Goal: Task Accomplishment & Management: Manage account settings

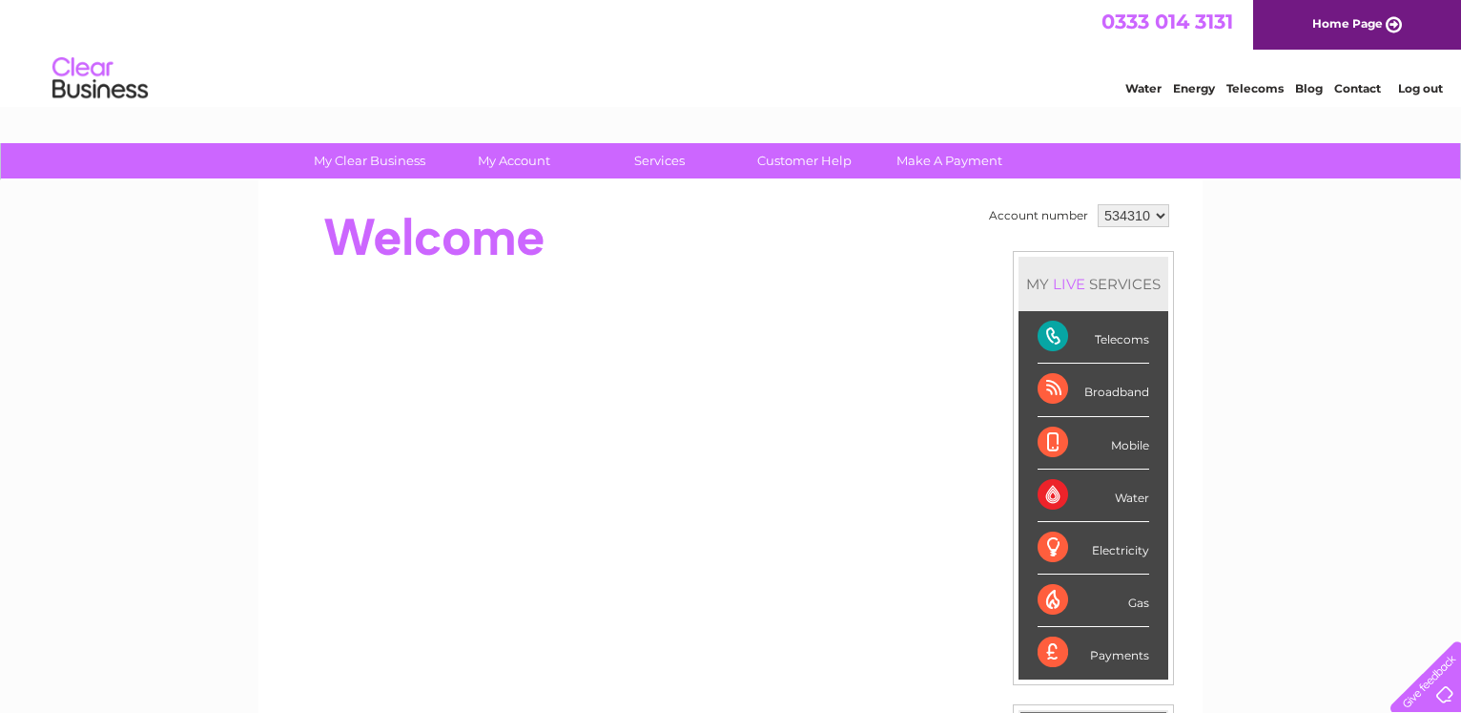
click at [1423, 93] on link "Log out" at bounding box center [1420, 88] width 45 height 14
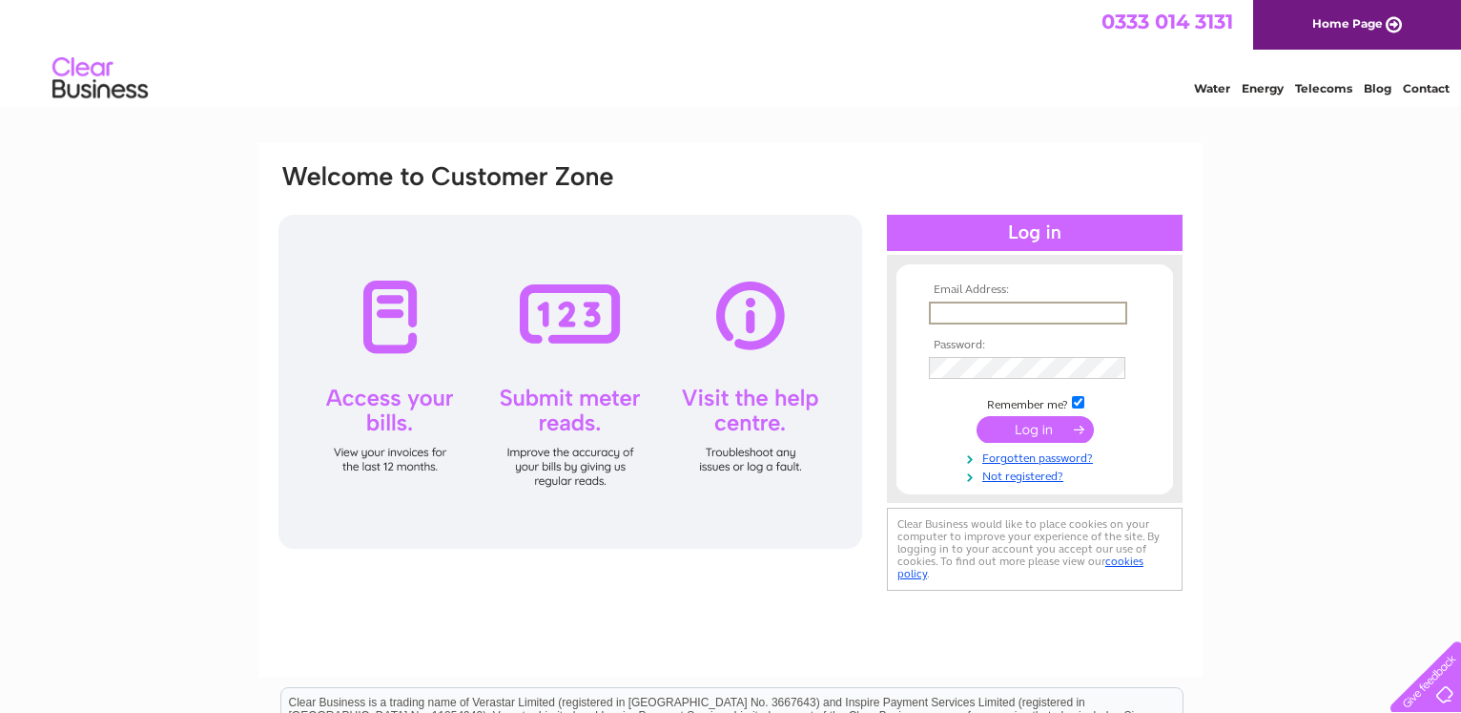
click at [970, 315] on input "text" at bounding box center [1028, 312] width 198 height 23
paste input "[EMAIL_ADDRESS][DOMAIN_NAME]"
type input "[EMAIL_ADDRESS][DOMAIN_NAME]"
click at [1042, 432] on input "submit" at bounding box center [1035, 427] width 117 height 27
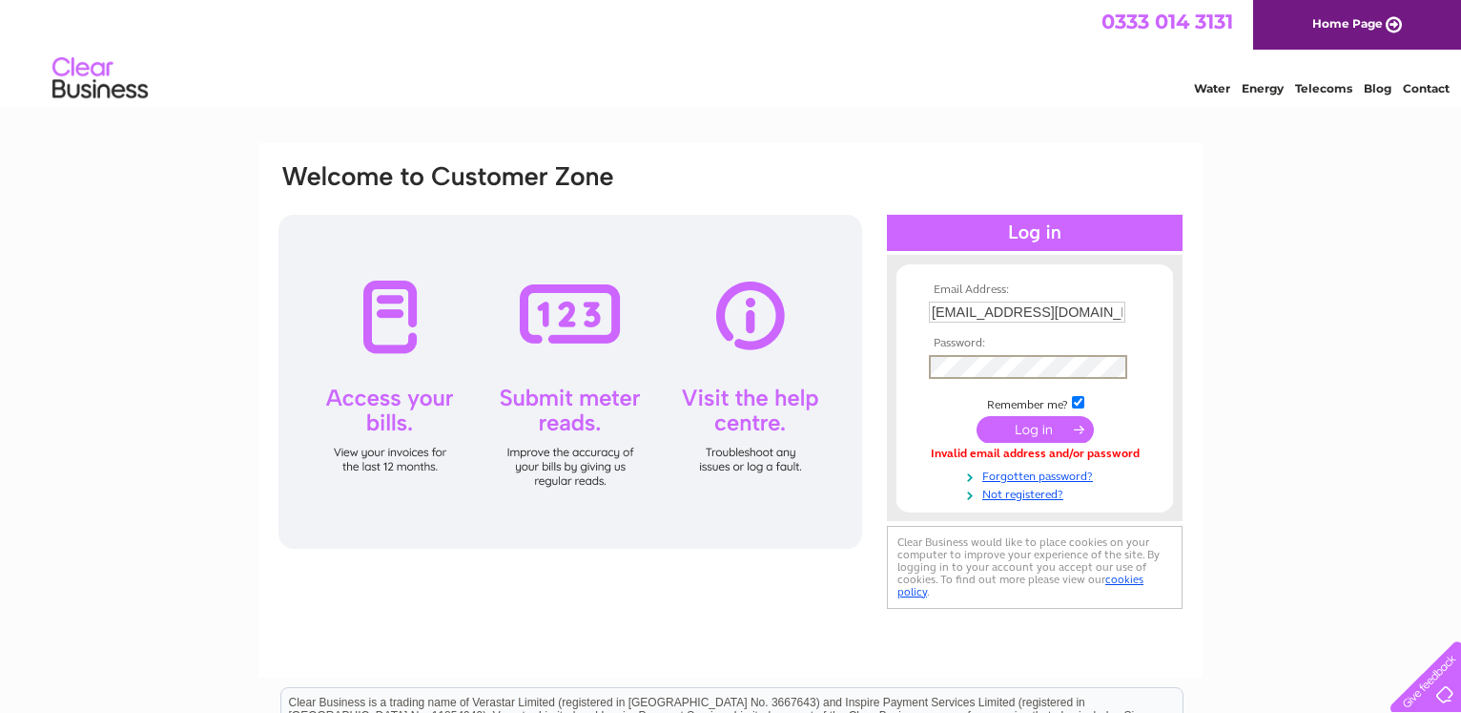
click at [1040, 428] on input "submit" at bounding box center [1035, 429] width 117 height 27
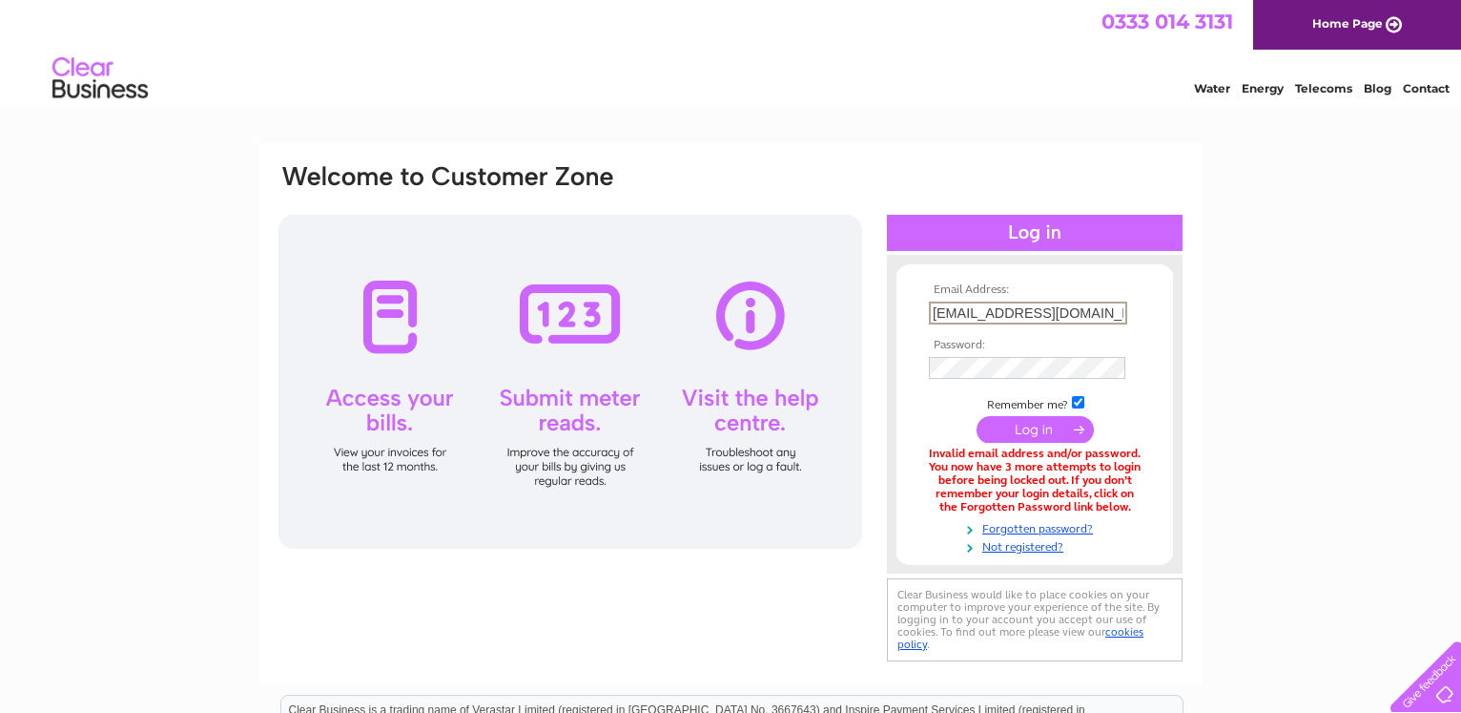
drag, startPoint x: 1099, startPoint y: 312, endPoint x: 622, endPoint y: 323, distance: 477.1
click at [929, 323] on input "Khannias1@Gmail.com" at bounding box center [1028, 312] width 198 height 23
click at [1066, 426] on input "submit" at bounding box center [1035, 427] width 117 height 27
drag, startPoint x: 1098, startPoint y: 308, endPoint x: 873, endPoint y: 311, distance: 225.1
click at [929, 311] on input "[EMAIL_ADDRESS][DOMAIN_NAME]" at bounding box center [1028, 312] width 198 height 23
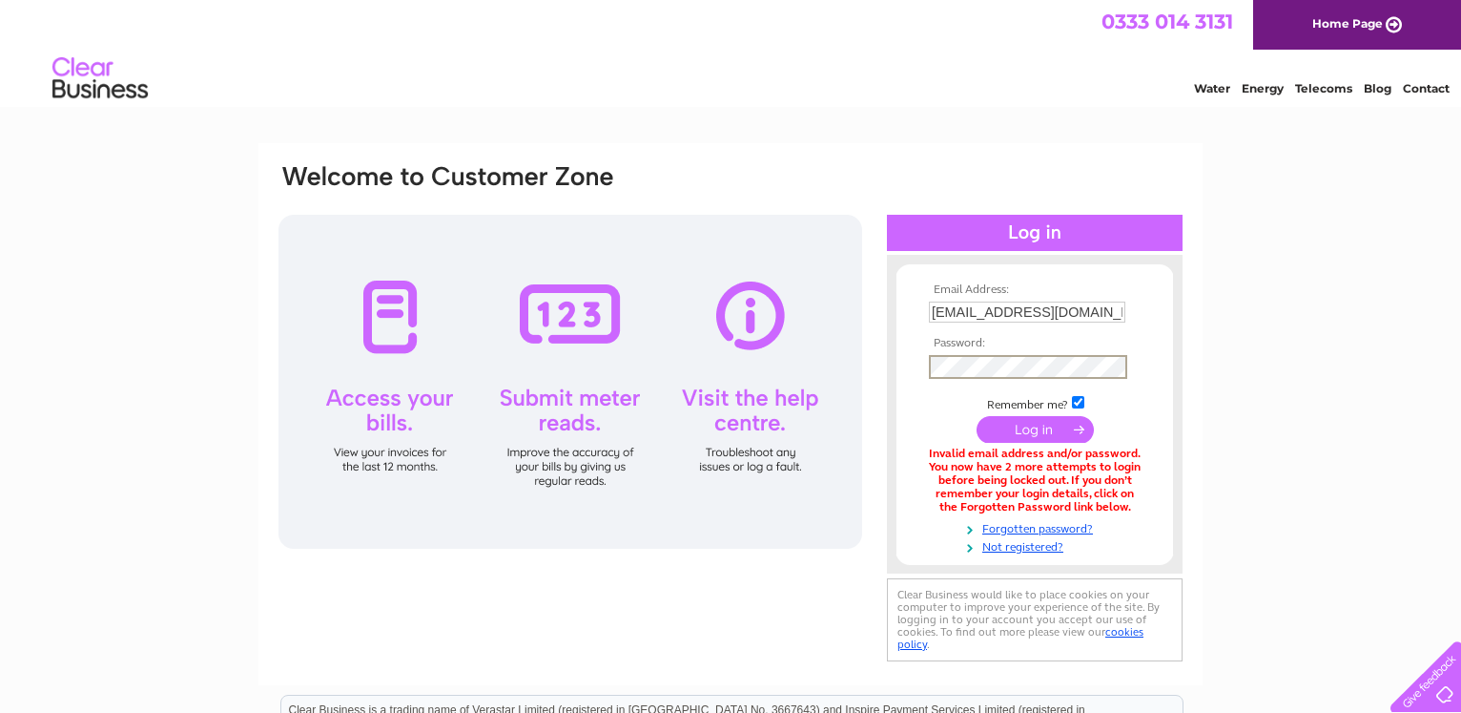
click at [1045, 429] on input "submit" at bounding box center [1035, 429] width 117 height 27
click at [1045, 429] on input "submit" at bounding box center [1035, 427] width 117 height 27
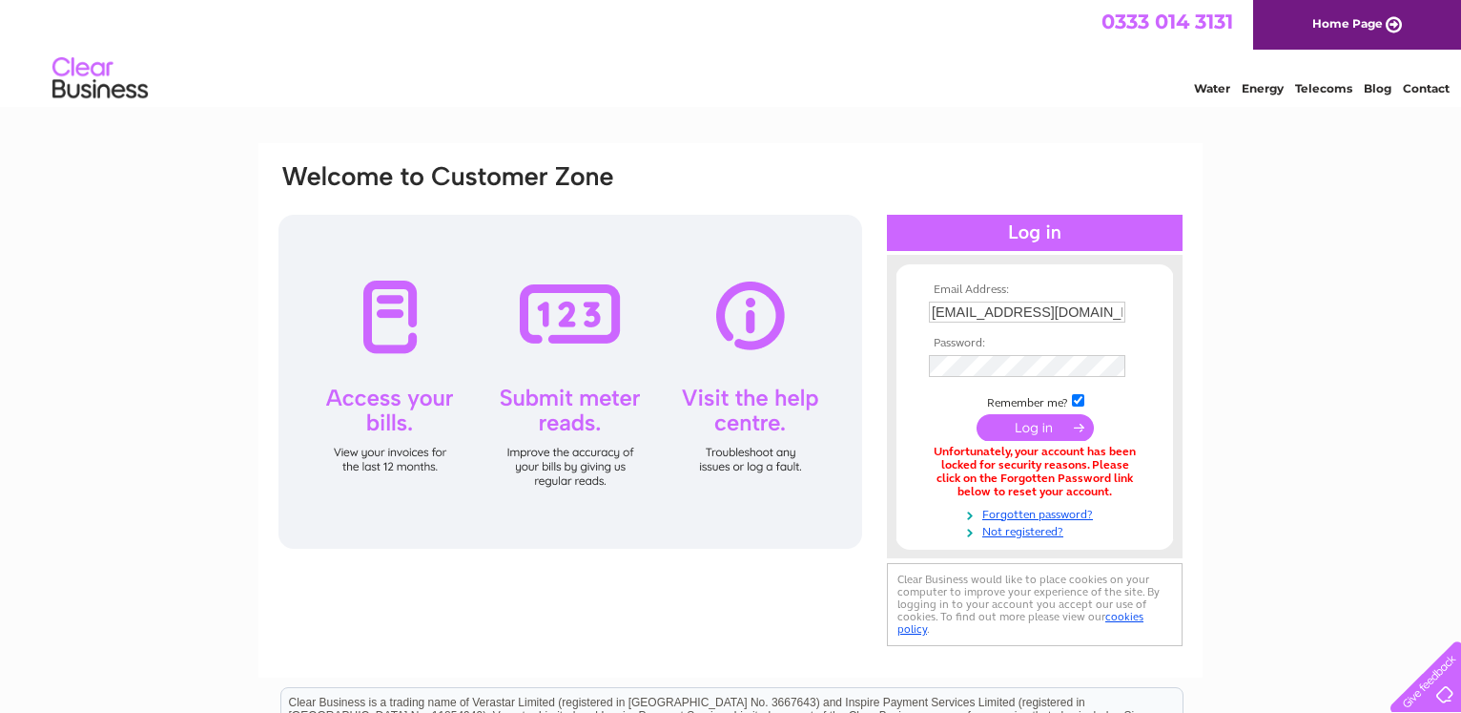
click at [1248, 329] on div "Email Address: Khannias1@Gmail.com Password:" at bounding box center [730, 573] width 1461 height 860
click at [1289, 367] on div "Email Address: Khannias1@Gmail.com Password:" at bounding box center [730, 573] width 1461 height 860
click at [528, 88] on div "Water Energy Telecoms Blog Contact" at bounding box center [730, 81] width 1461 height 62
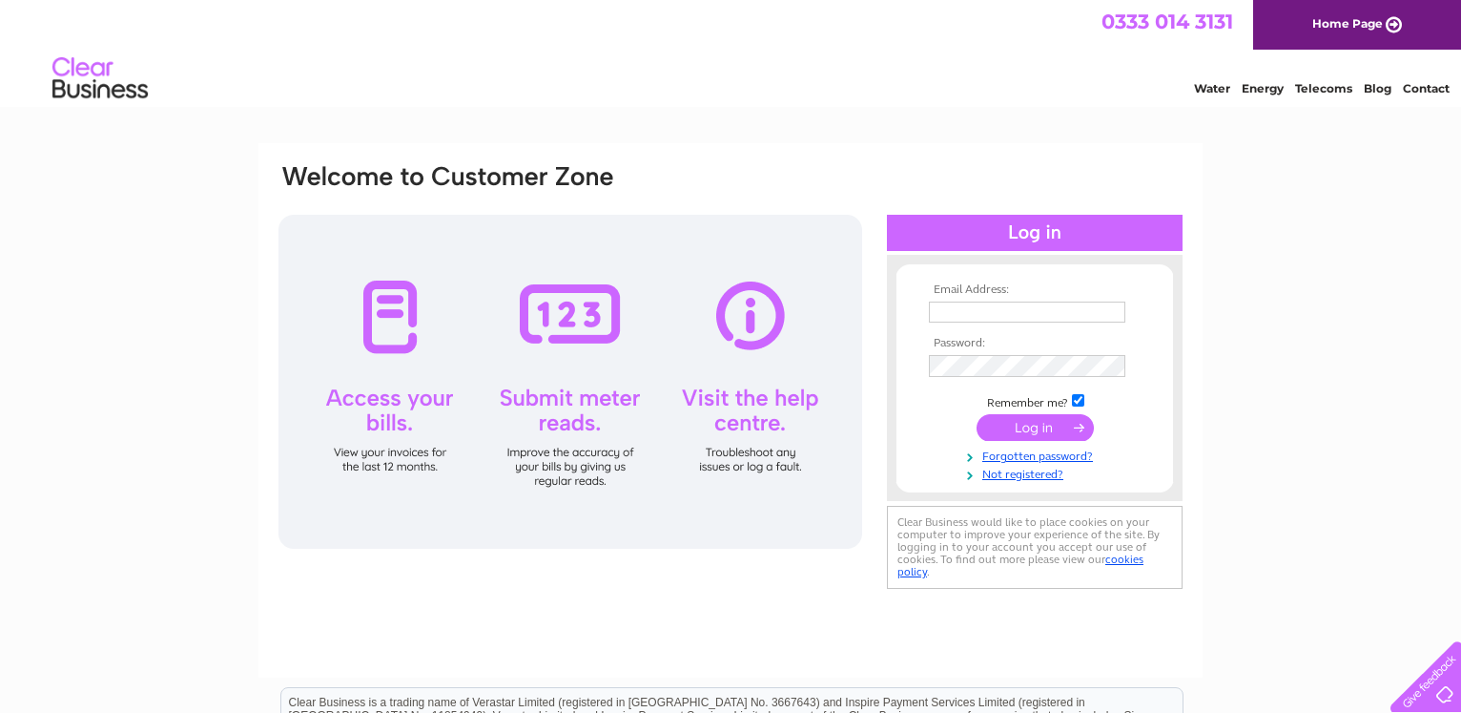
click at [983, 310] on input "text" at bounding box center [1027, 311] width 197 height 21
paste input "[EMAIL_ADDRESS][DOMAIN_NAME]"
type input "[EMAIL_ADDRESS][DOMAIN_NAME]"
click at [1036, 430] on input "submit" at bounding box center [1035, 429] width 117 height 27
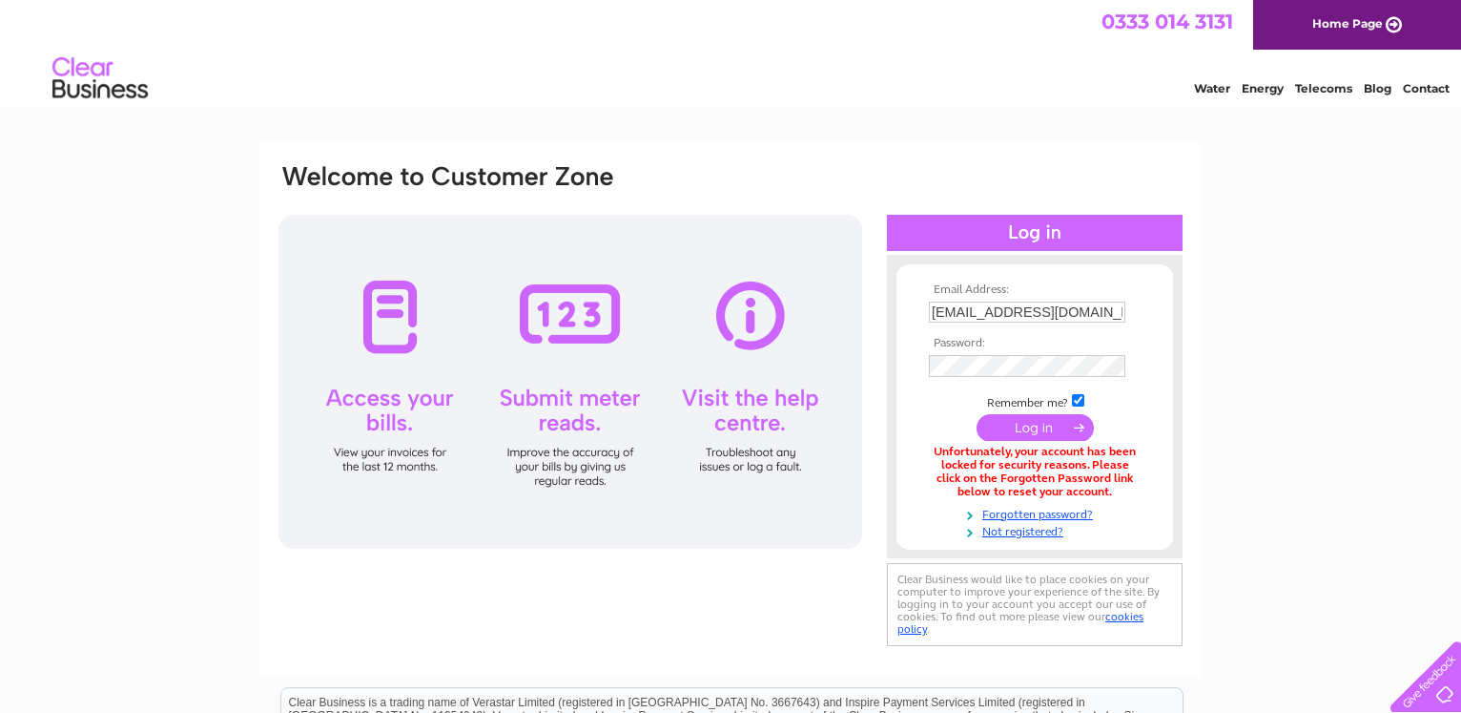
click at [1036, 430] on input "submit" at bounding box center [1035, 427] width 117 height 27
